Goal: Information Seeking & Learning: Learn about a topic

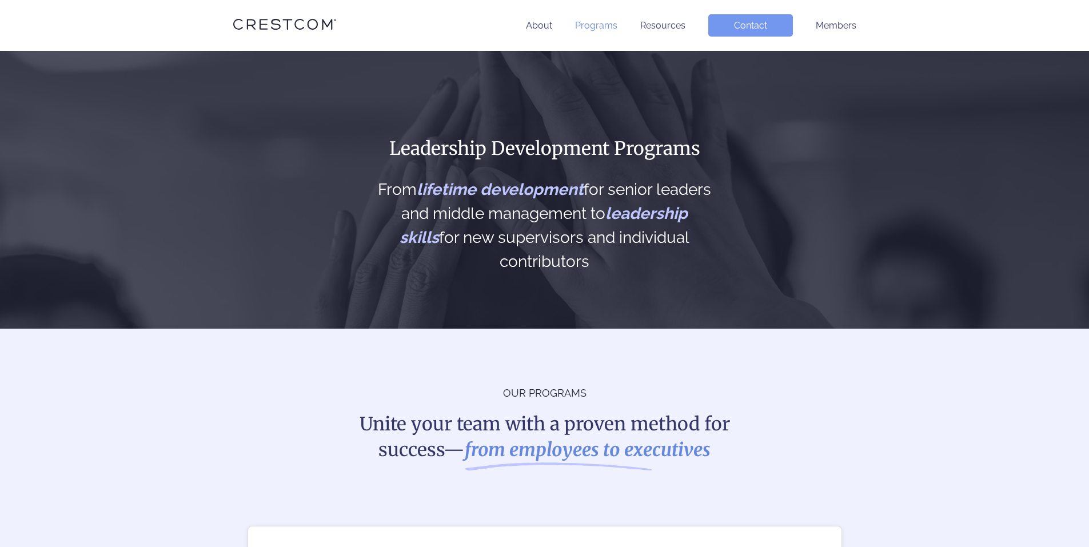
click at [611, 23] on link "Programs" at bounding box center [596, 25] width 42 height 11
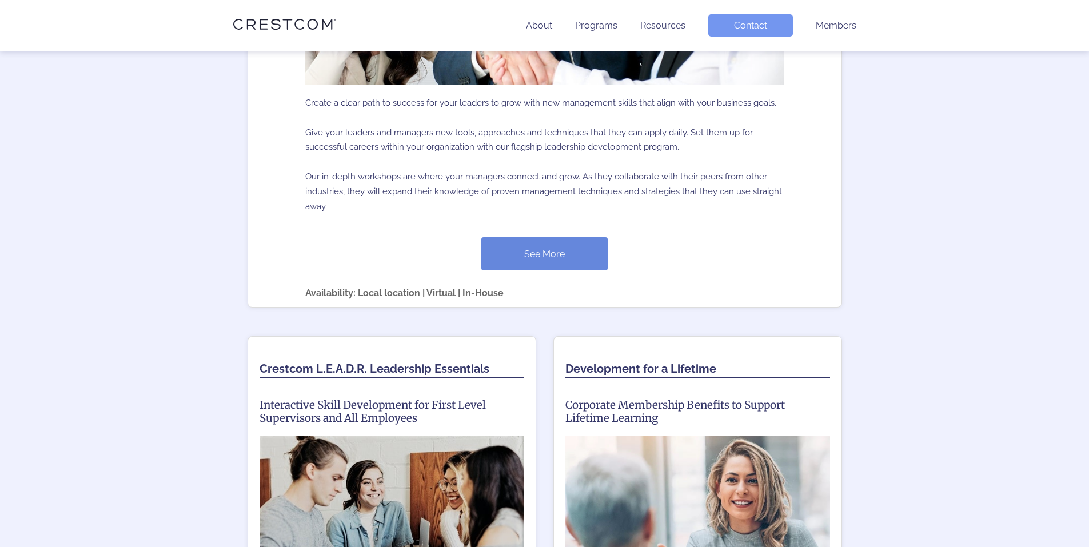
scroll to position [629, 0]
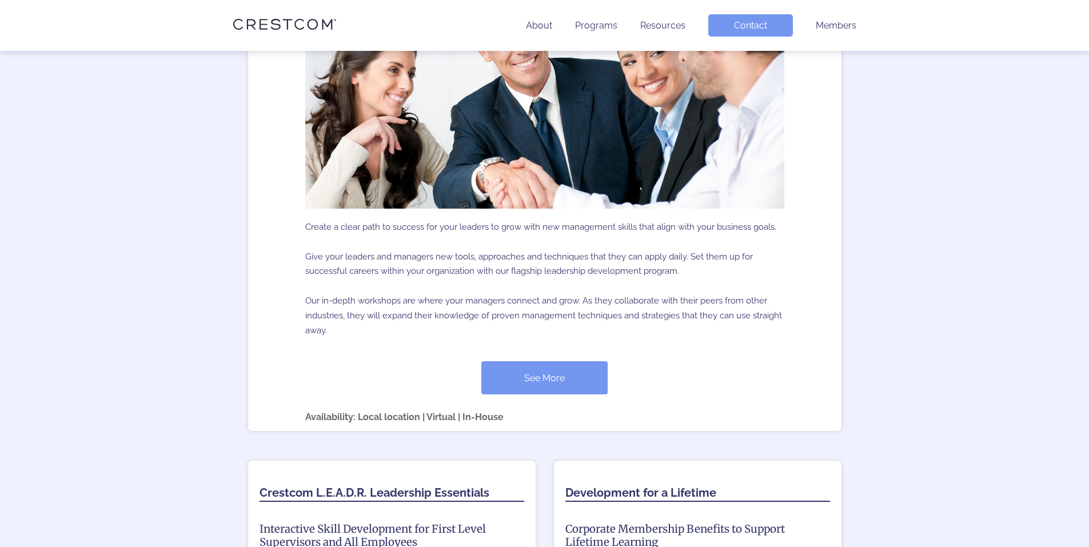
click at [555, 375] on link "See More" at bounding box center [544, 377] width 126 height 33
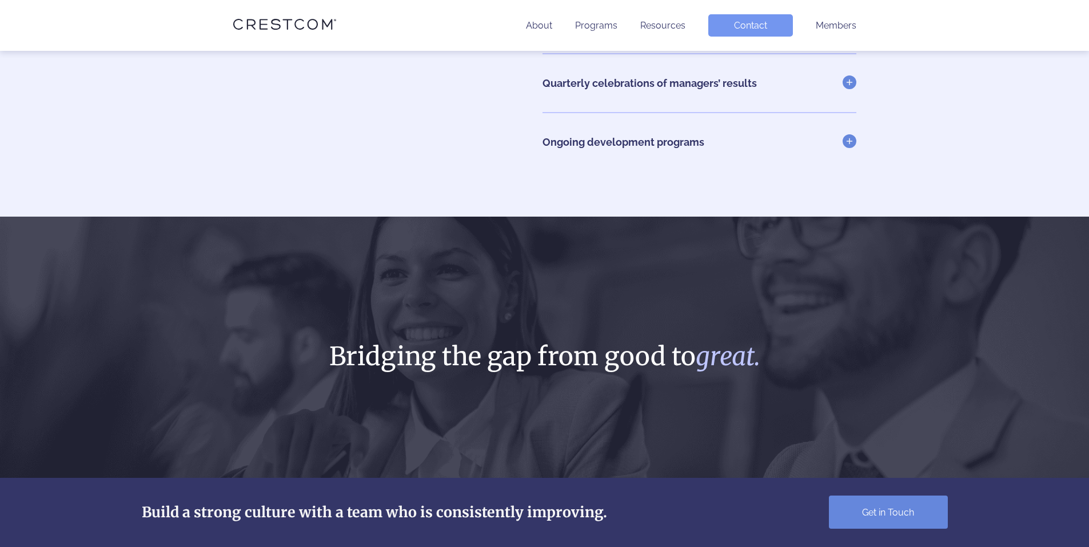
scroll to position [2972, 0]
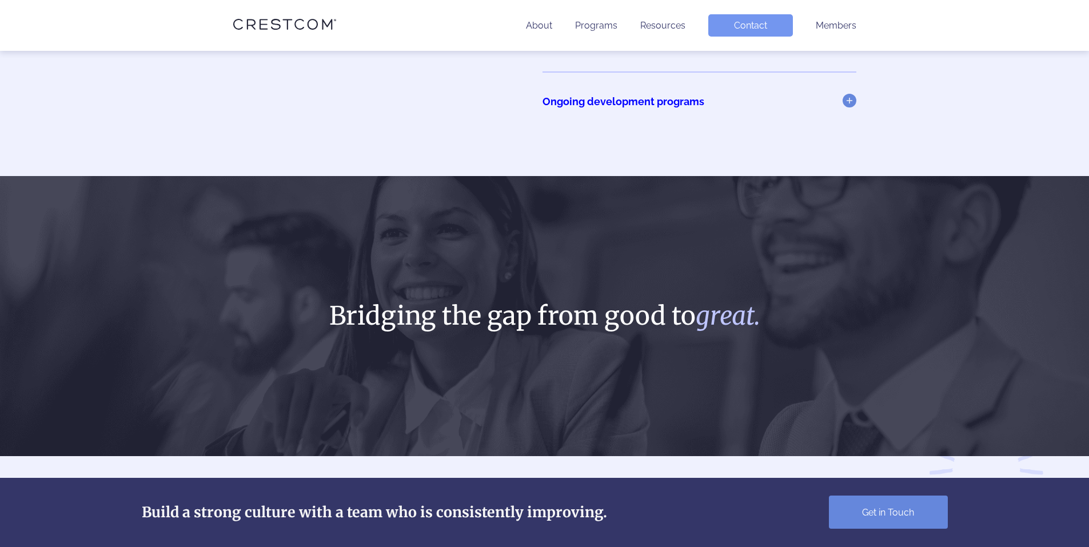
click at [849, 104] on link "Ongoing development programs" at bounding box center [699, 101] width 314 height 12
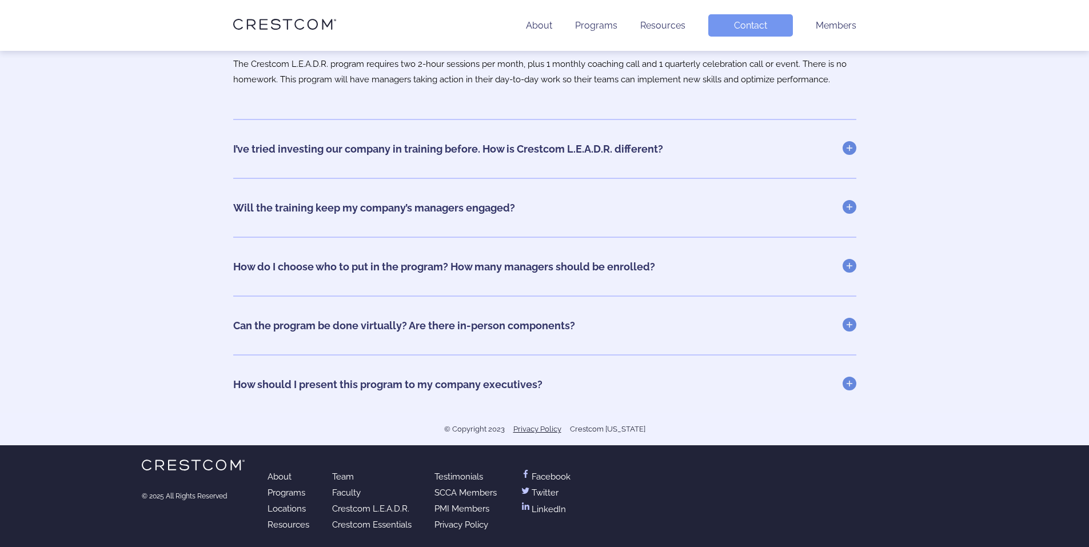
scroll to position [4479, 0]
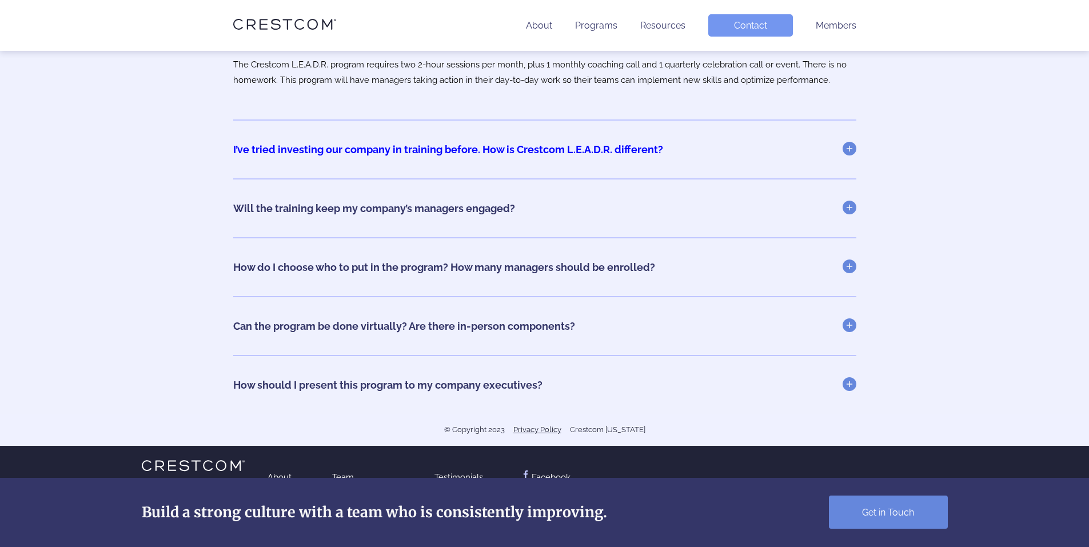
click at [846, 151] on link "I’ve tried investing our company in training before. How is Crestcom L.E.A.D.R.…" at bounding box center [544, 149] width 623 height 12
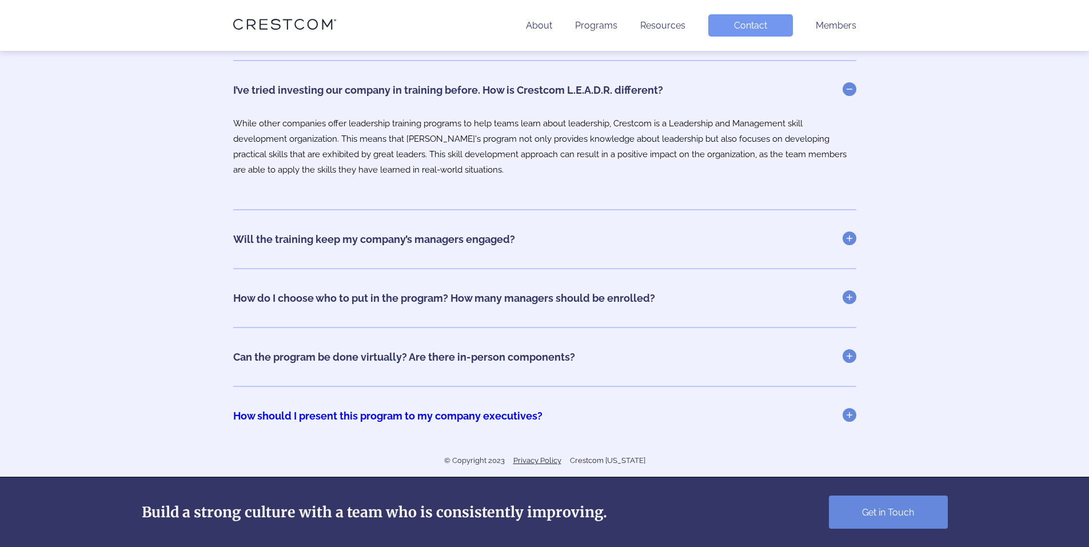
drag, startPoint x: 846, startPoint y: 415, endPoint x: 916, endPoint y: 403, distance: 70.7
click at [848, 415] on link "How should I present this program to my company executives?" at bounding box center [544, 416] width 623 height 12
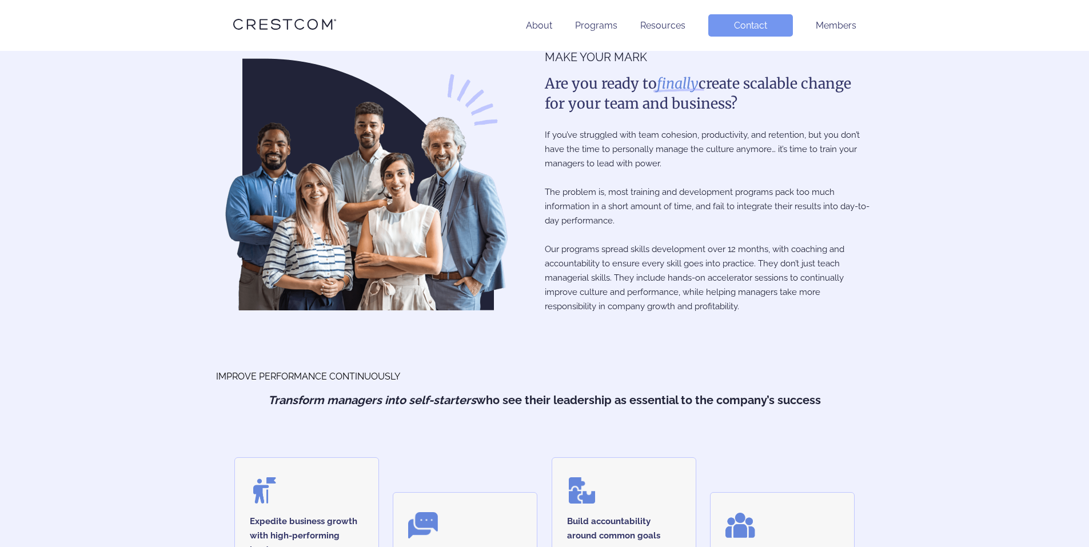
scroll to position [0, 0]
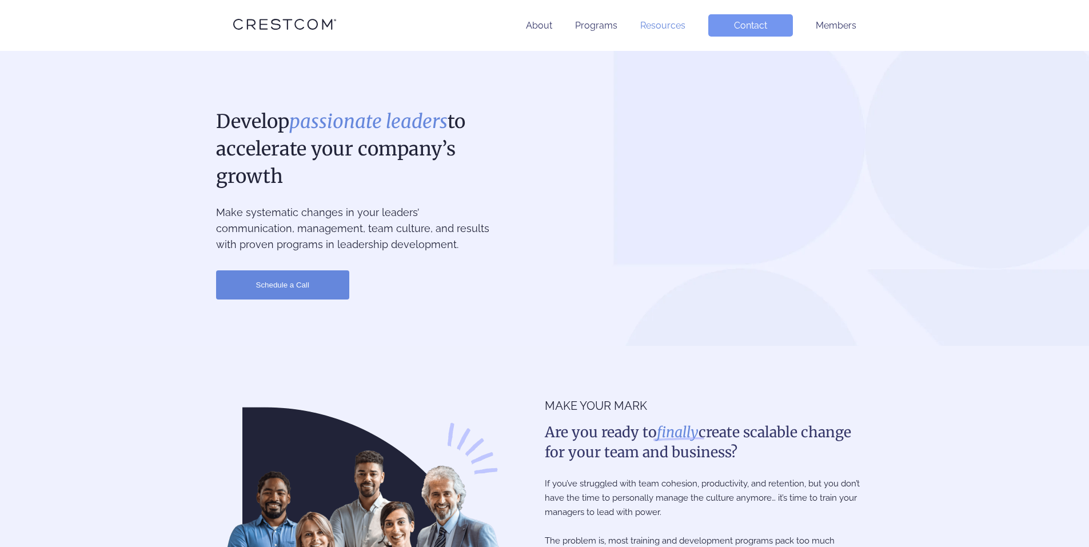
click at [664, 21] on link "Resources" at bounding box center [662, 25] width 45 height 11
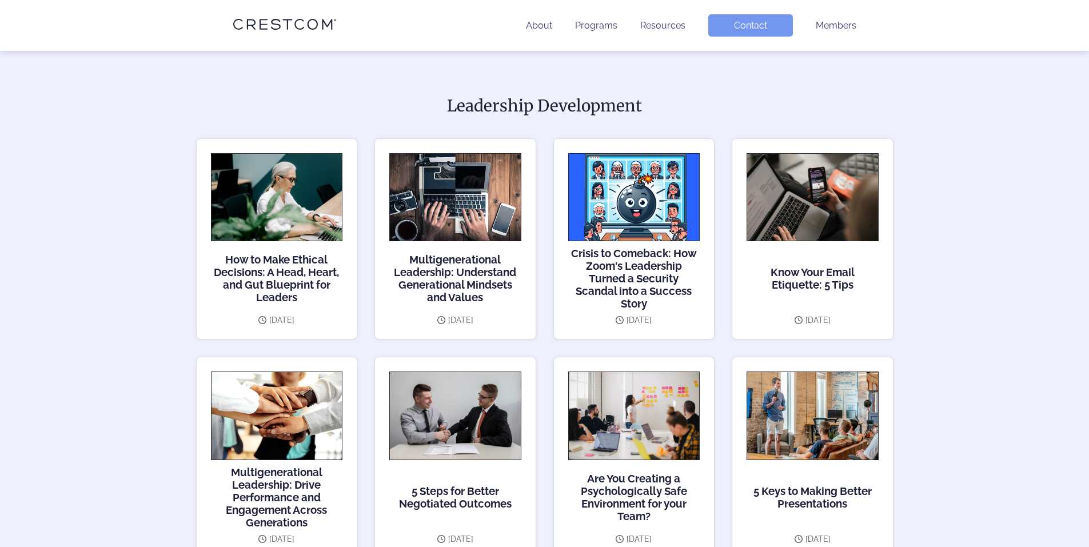
scroll to position [229, 0]
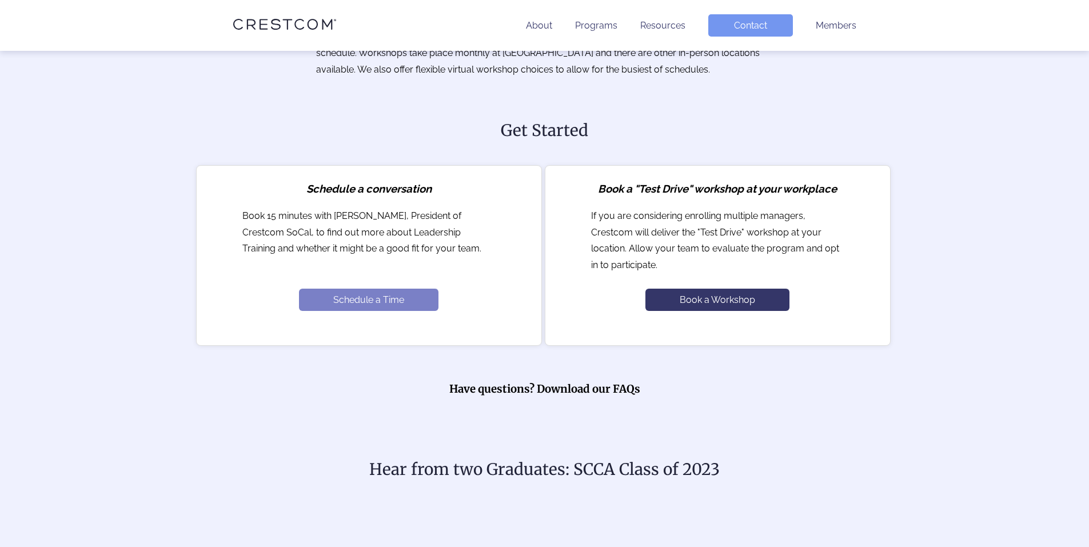
scroll to position [972, 0]
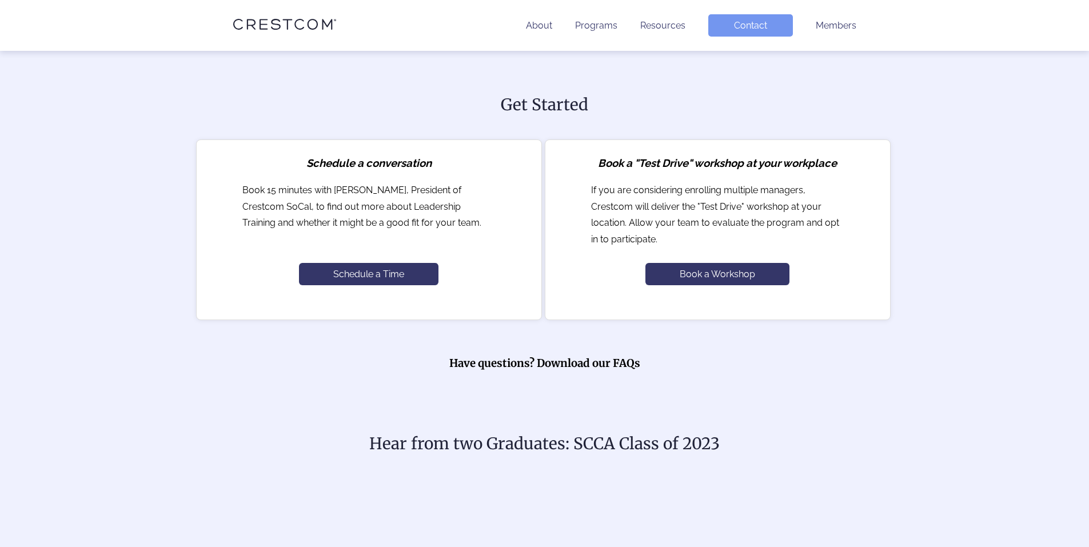
click at [409, 285] on div "Schedule a Time" at bounding box center [368, 280] width 253 height 34
click at [408, 271] on link "Schedule a Time" at bounding box center [368, 274] width 139 height 22
